Goal: Download file/media

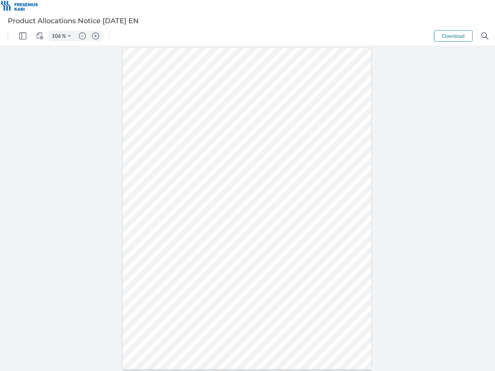
click at [23, 36] on img "Panel" at bounding box center [22, 35] width 7 height 7
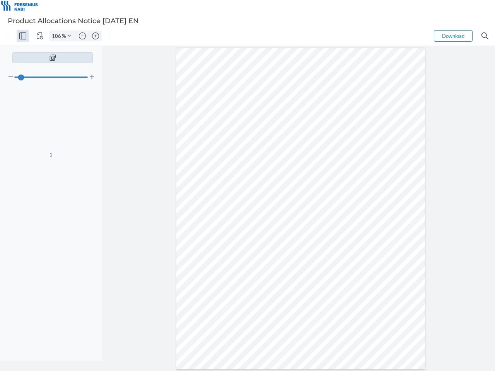
click at [40, 36] on img "View Controls" at bounding box center [39, 35] width 7 height 7
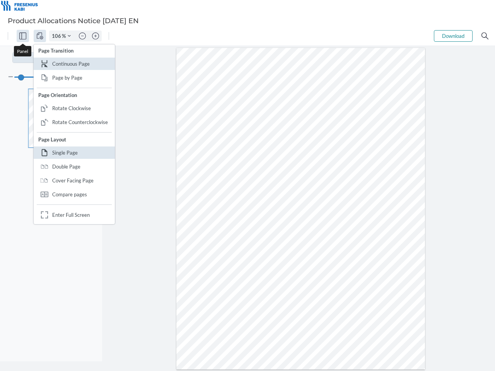
click at [58, 36] on input "106" at bounding box center [55, 35] width 12 height 7
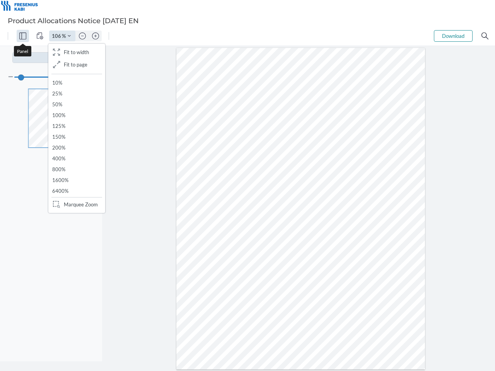
click at [69, 36] on img "Zoom Controls" at bounding box center [69, 35] width 3 height 3
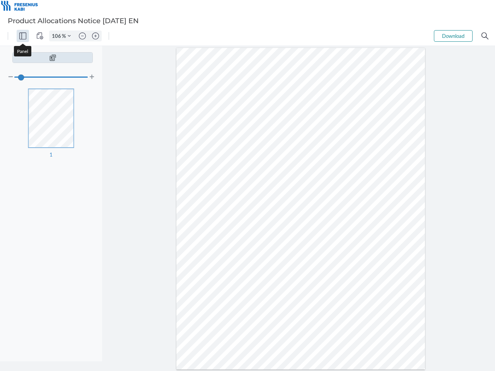
click at [82, 36] on img "Zoom out" at bounding box center [82, 35] width 7 height 7
click at [95, 36] on img "Zoom in" at bounding box center [95, 35] width 7 height 7
type input "106"
click at [453, 36] on button "Download" at bounding box center [453, 36] width 39 height 12
click at [485, 36] on img "Search" at bounding box center [484, 35] width 7 height 7
